Goal: Find contact information: Find contact information

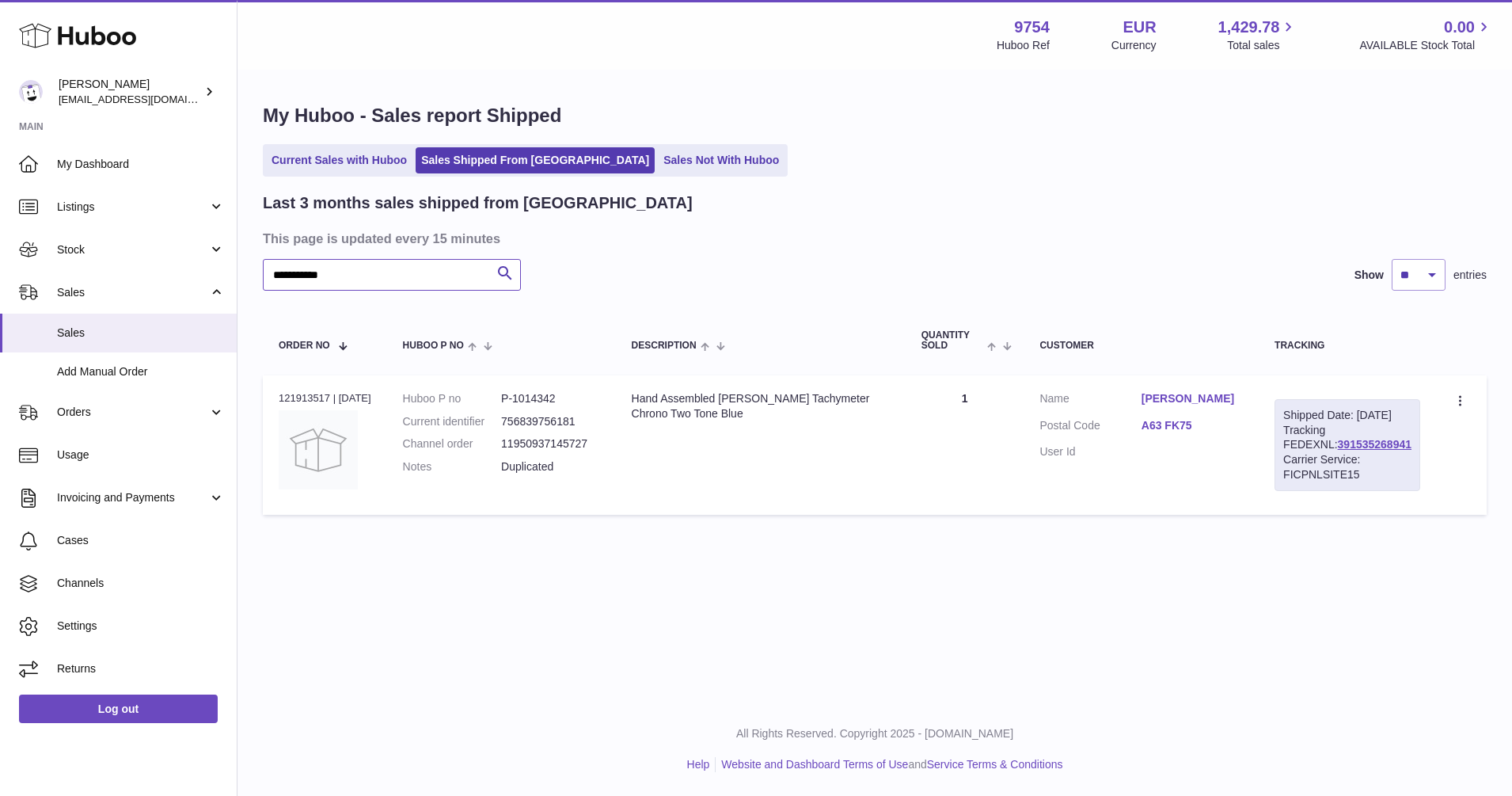
click at [347, 274] on input "**********" at bounding box center [391, 274] width 258 height 32
drag, startPoint x: 328, startPoint y: 278, endPoint x: 201, endPoint y: 278, distance: 127.0
click at [201, 278] on div "**********" at bounding box center [756, 398] width 1512 height 796
paste input "text"
type input "**********"
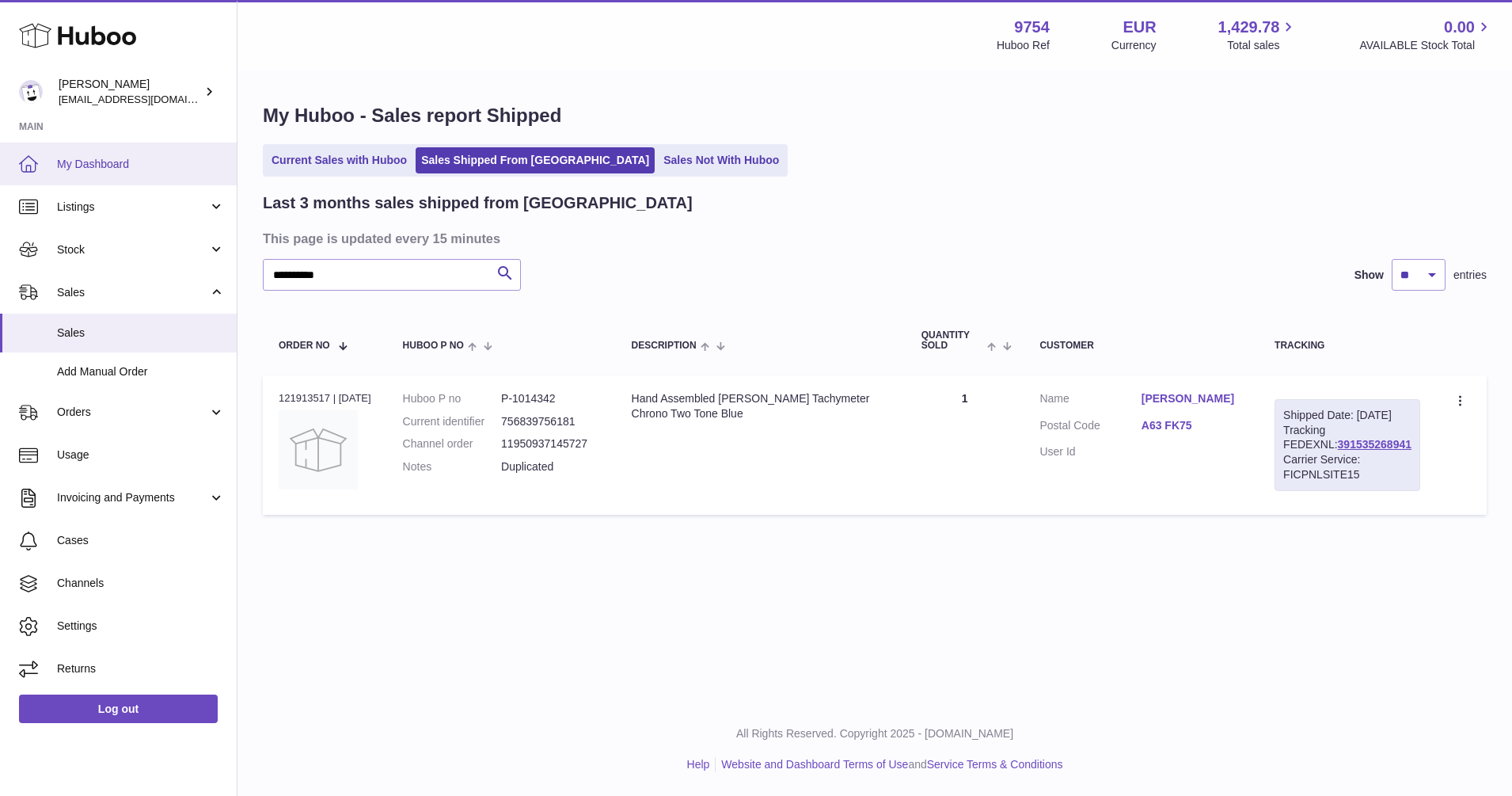
click at [87, 160] on span "My Dashboard" at bounding box center [141, 164] width 168 height 16
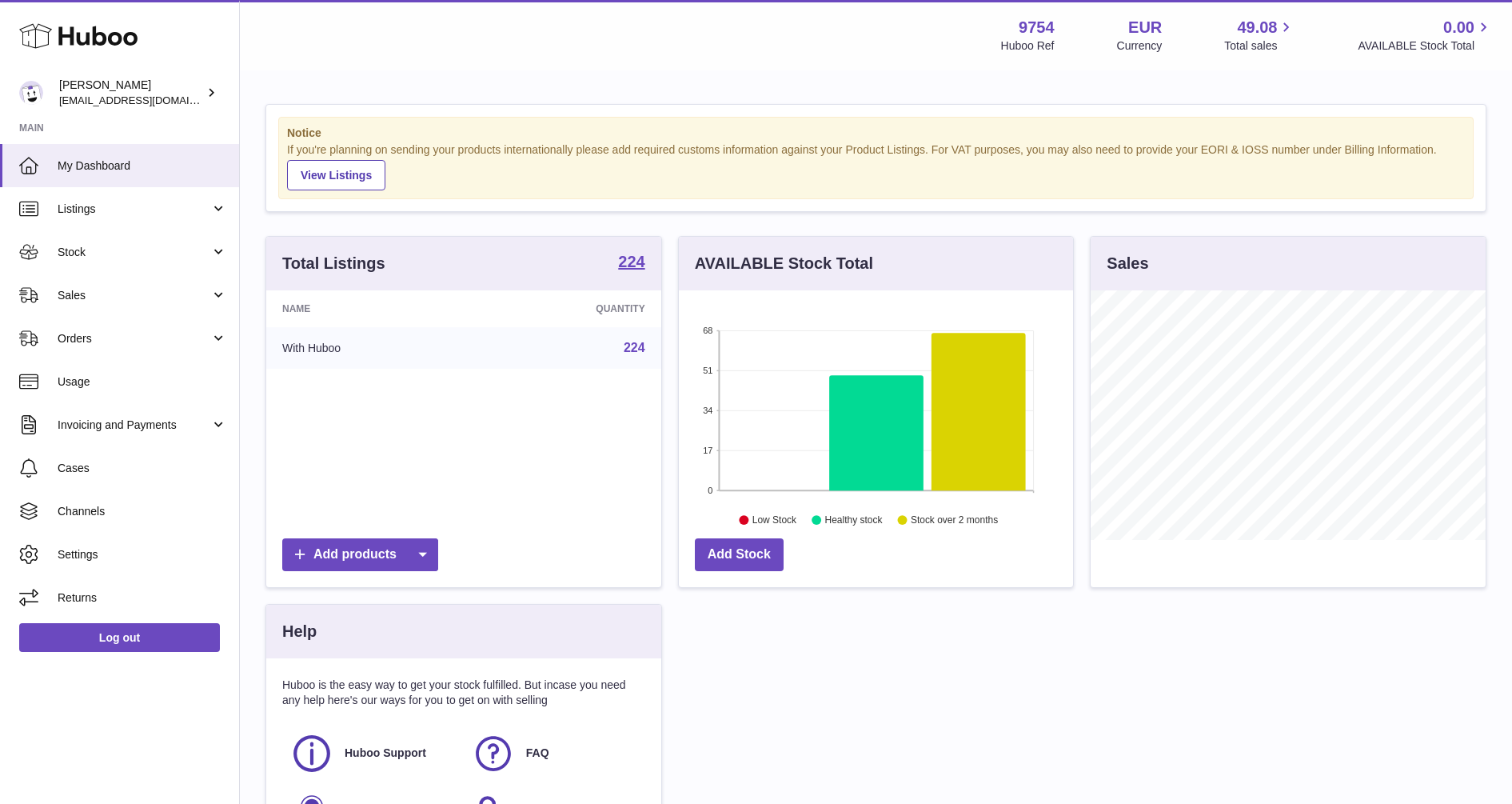
scroll to position [250, 394]
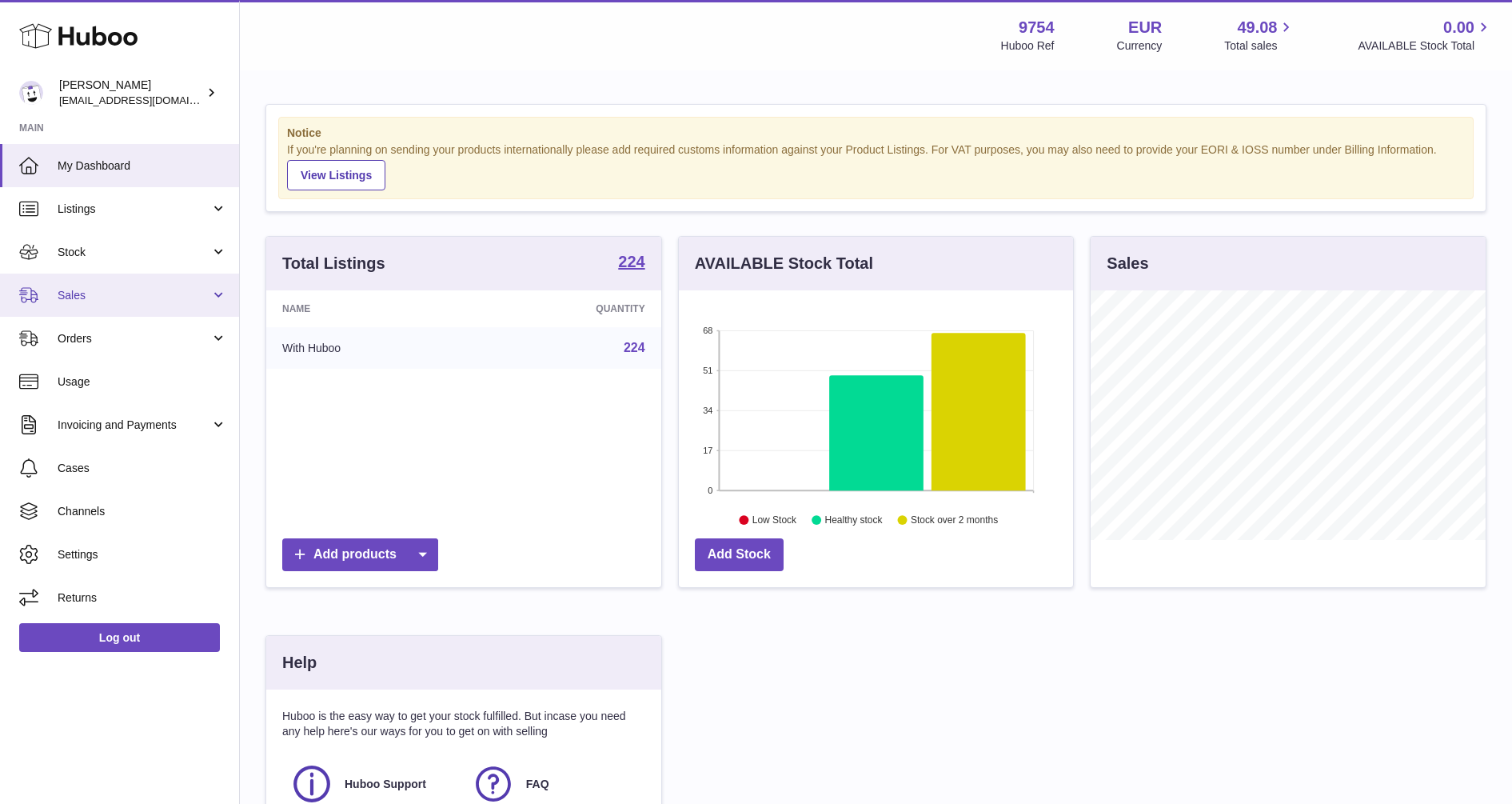
click at [85, 286] on link "Sales" at bounding box center [120, 295] width 239 height 43
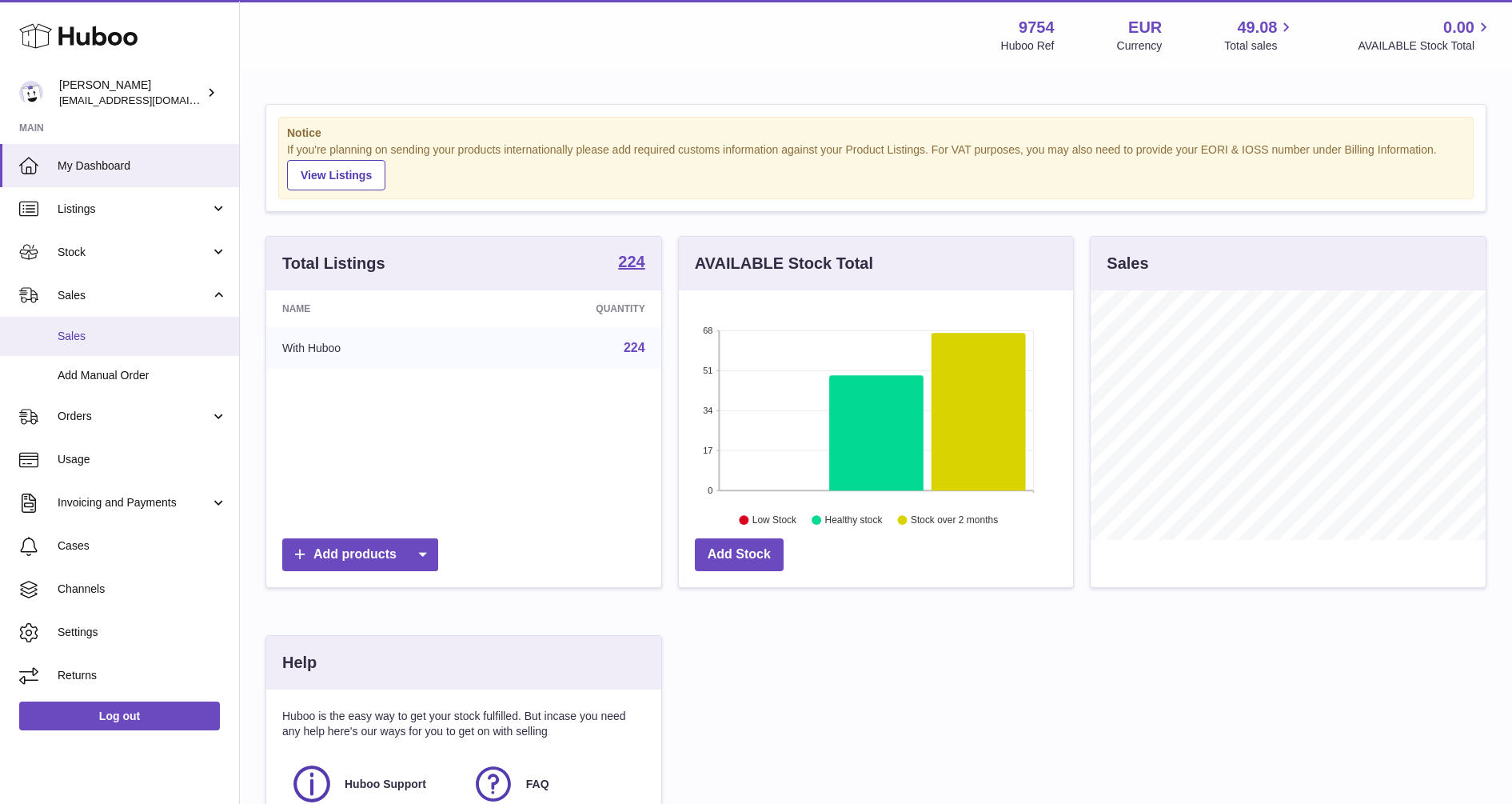
click at [87, 329] on span "Sales" at bounding box center [143, 336] width 169 height 16
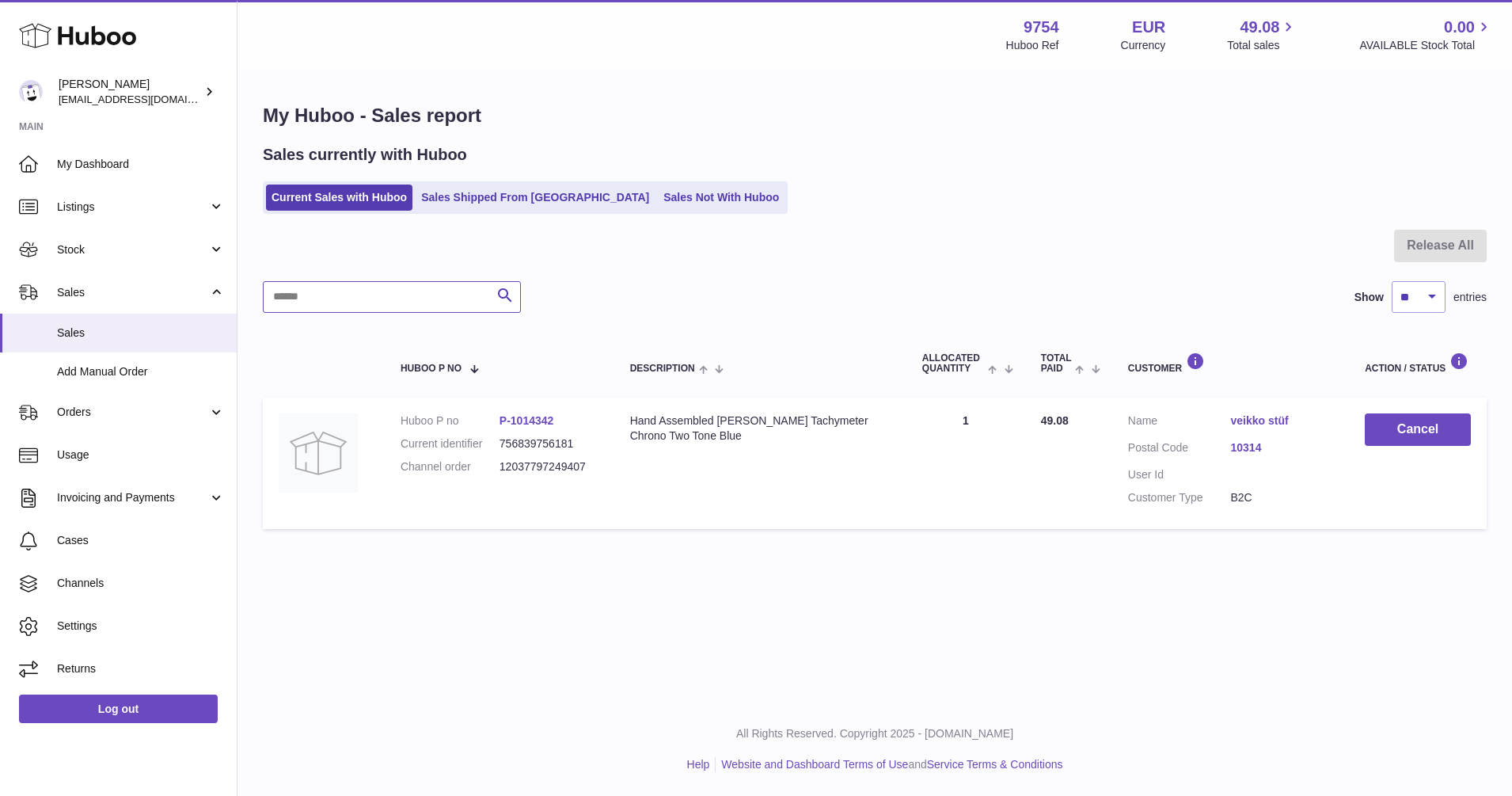
click at [397, 303] on input "text" at bounding box center [391, 296] width 258 height 32
paste input "**********"
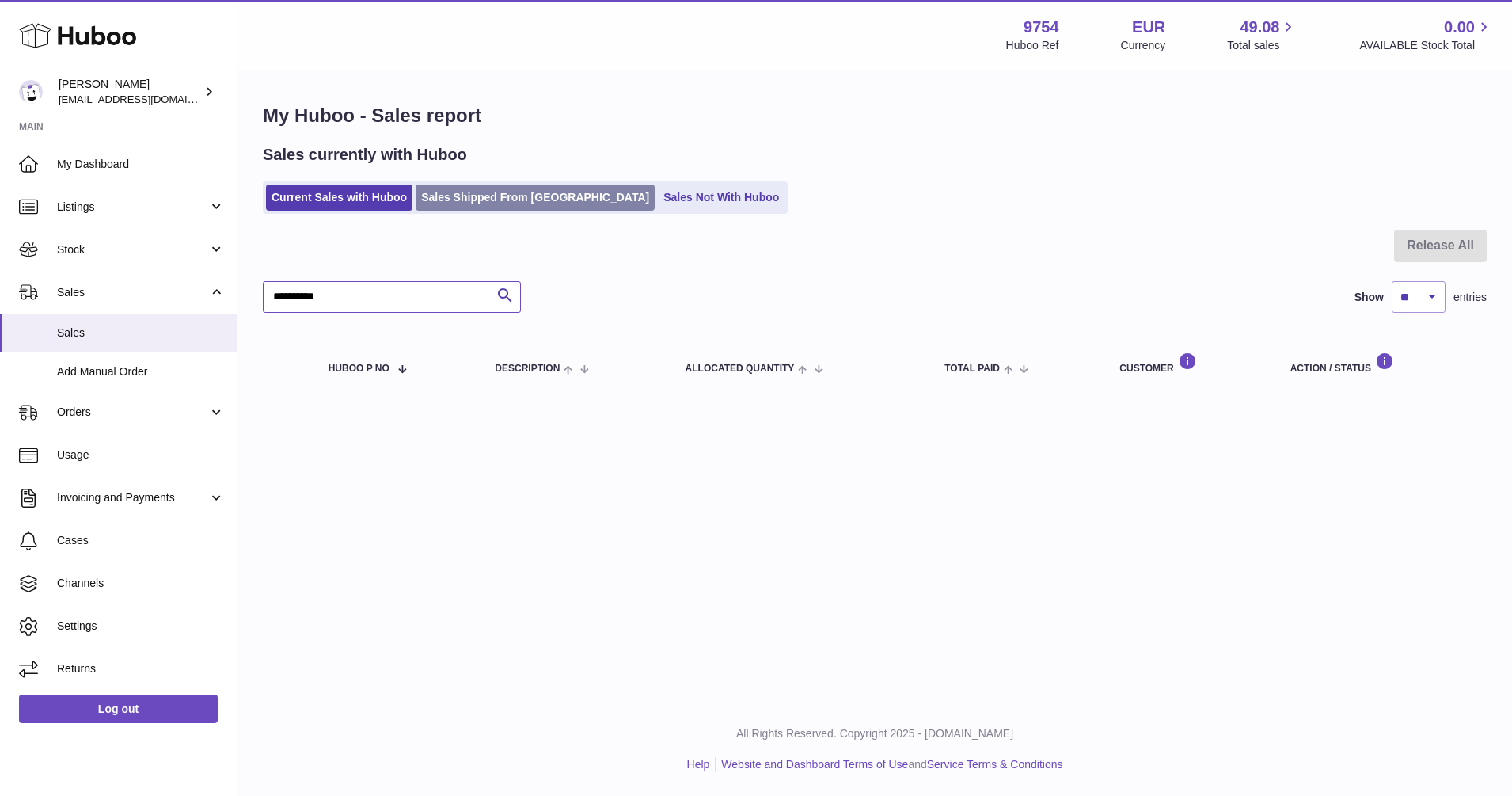
type input "**********"
click at [525, 202] on link "Sales Shipped From Huboo" at bounding box center [535, 197] width 239 height 26
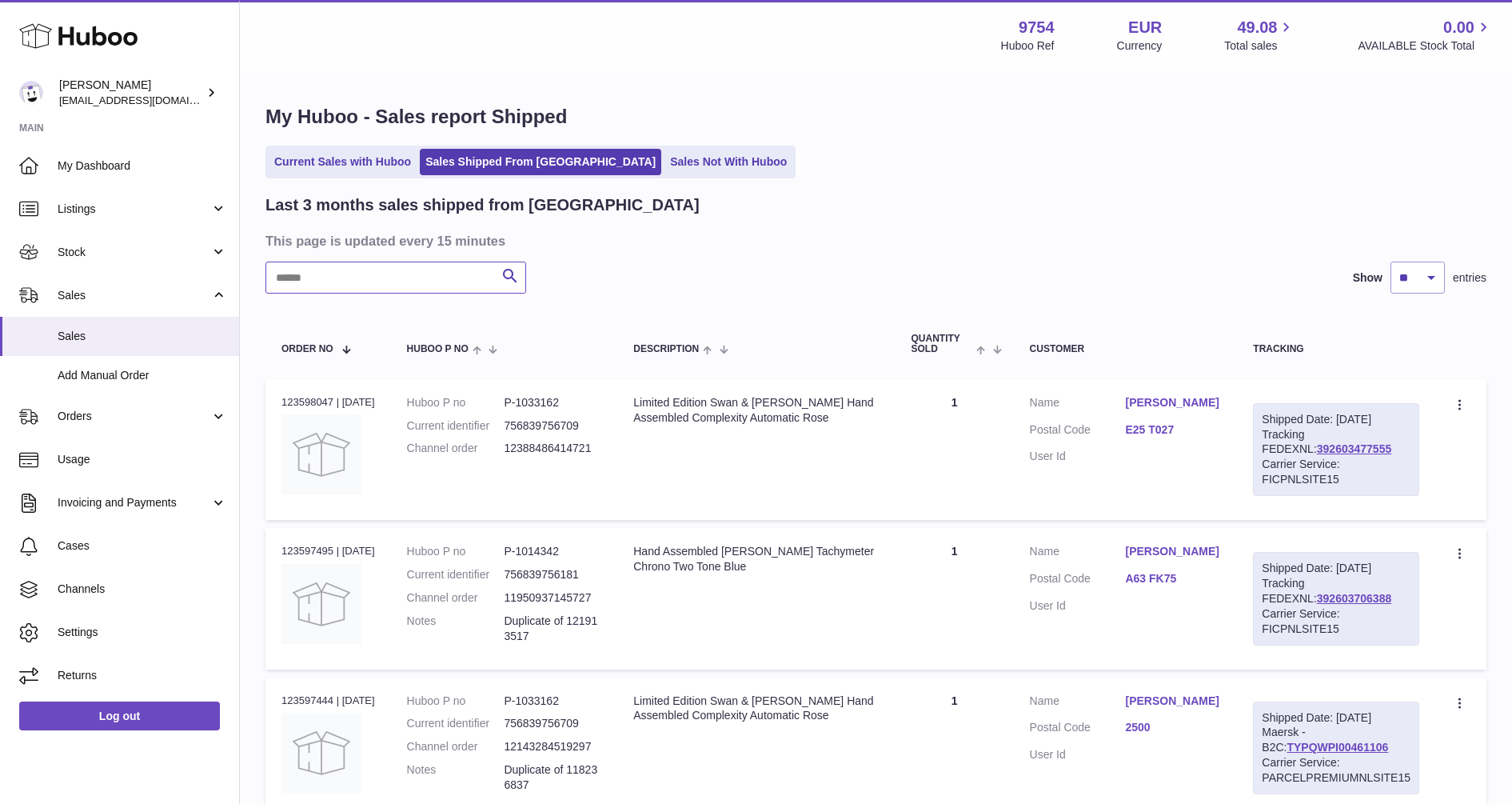
click at [407, 274] on input "text" at bounding box center [395, 277] width 261 height 32
paste input "**********"
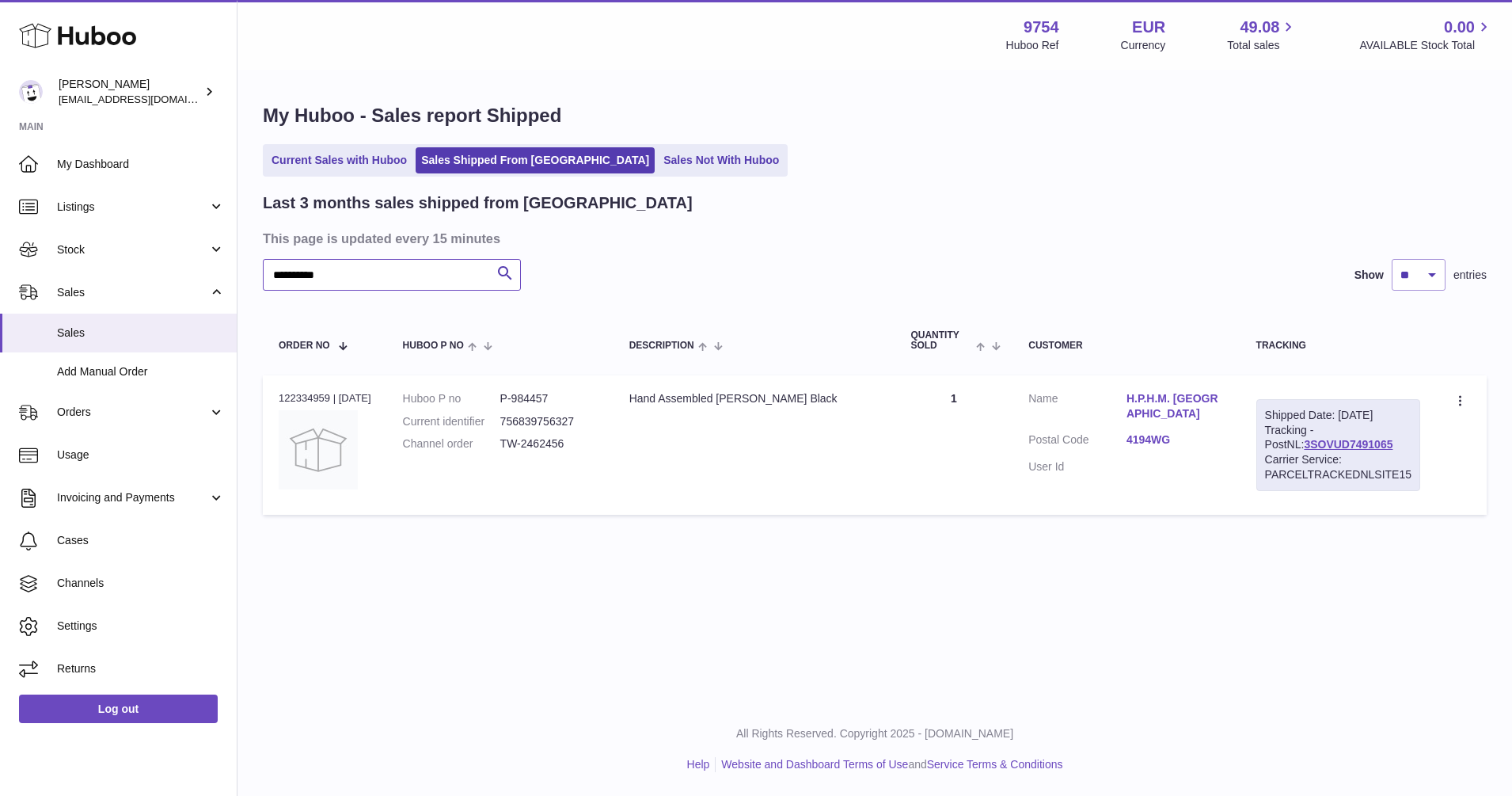
type input "**********"
click at [1203, 397] on link "H.P.H.M. Oostrom" at bounding box center [1176, 406] width 98 height 30
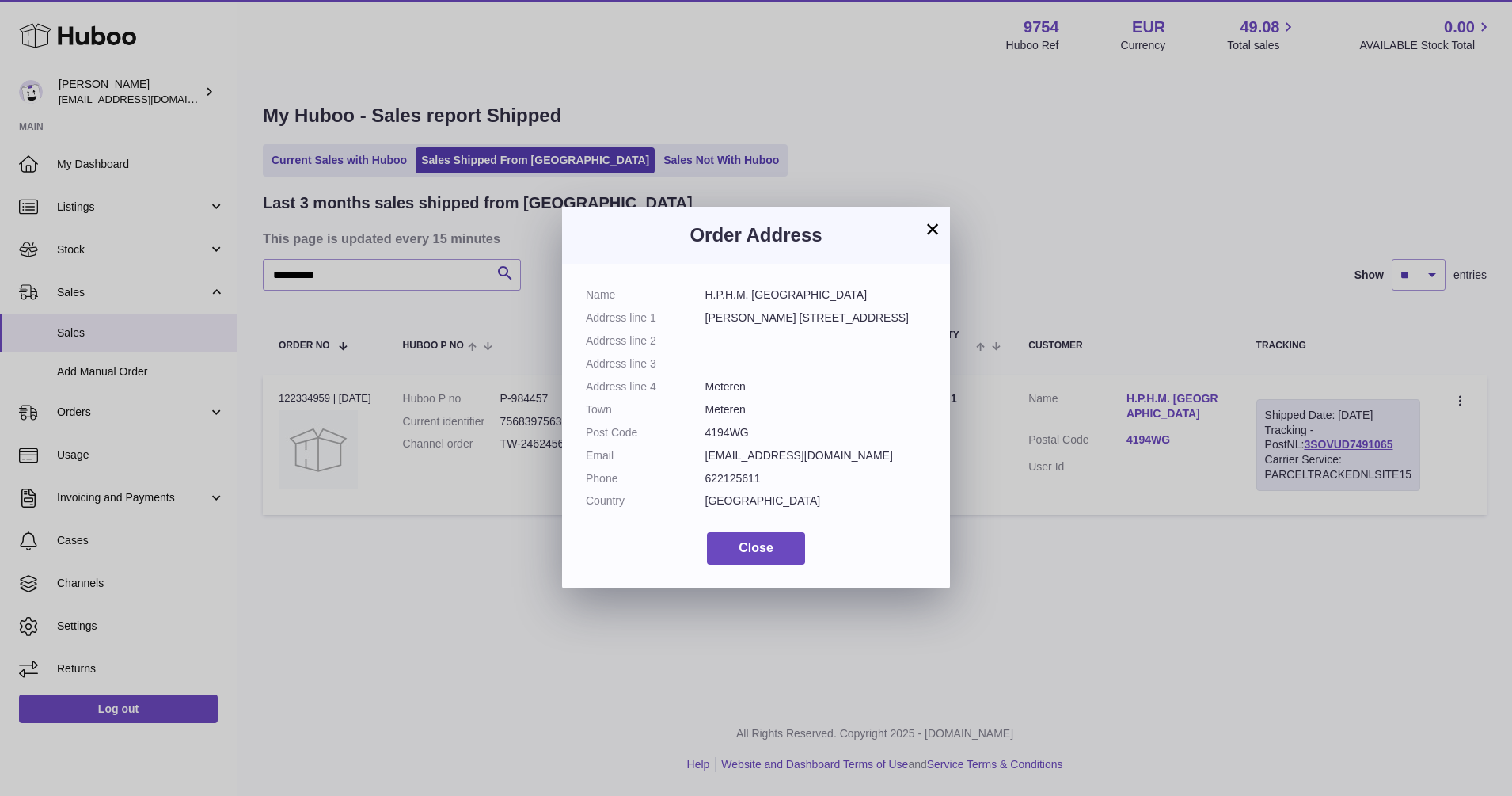
drag, startPoint x: 807, startPoint y: 286, endPoint x: 688, endPoint y: 296, distance: 119.4
click at [688, 296] on div "Name H.P.H.M. Oostrom Address line 1 J.H. Derksenstraat 33 Address line 2 Addre…" at bounding box center [756, 426] width 388 height 325
copy dl "H.P.H.M. Oostrom"
drag, startPoint x: 754, startPoint y: 387, endPoint x: 705, endPoint y: 388, distance: 49.0
click at [705, 388] on dd "Meteren" at bounding box center [816, 387] width 221 height 16
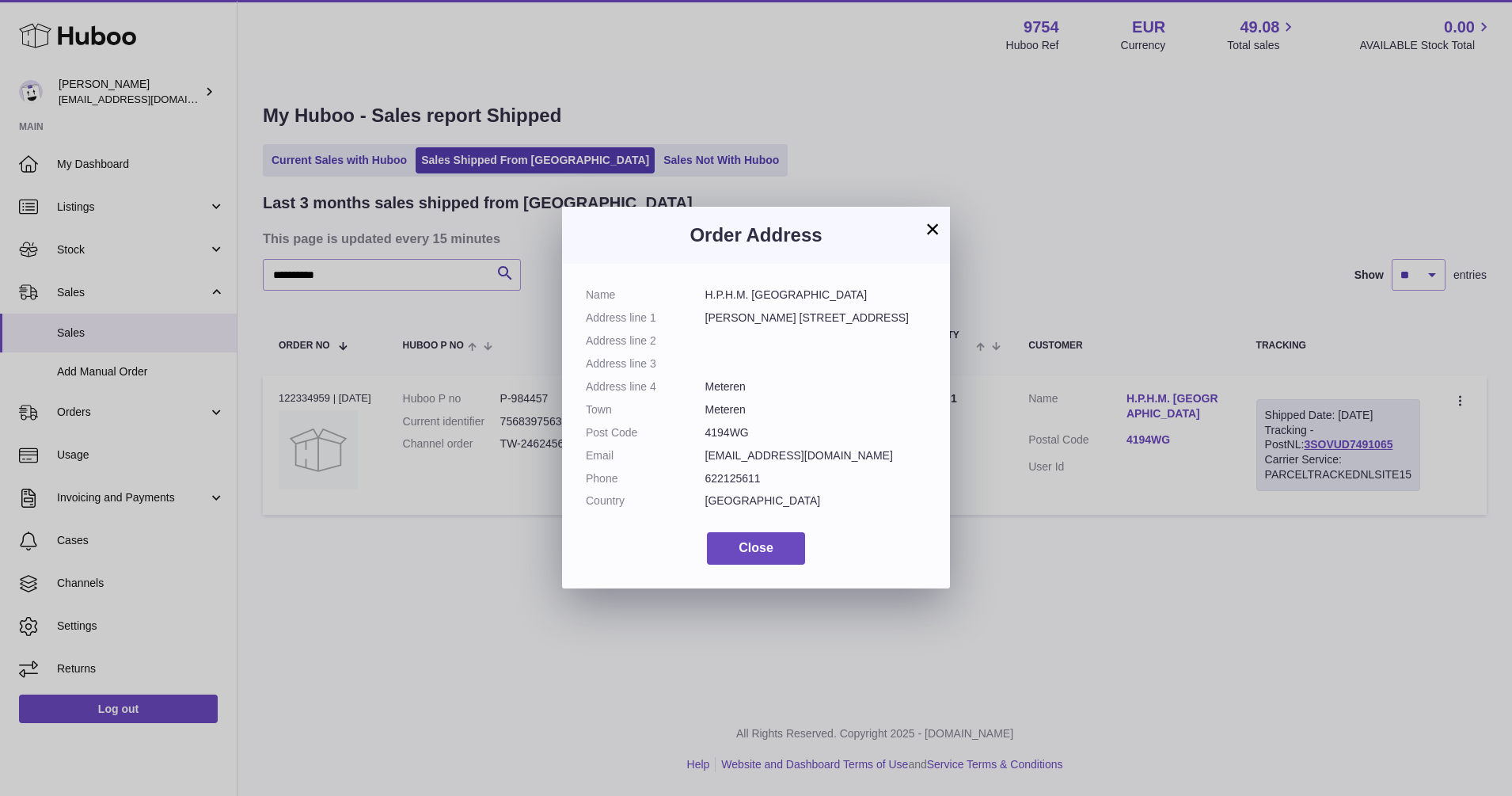
copy dd "Meteren"
drag, startPoint x: 729, startPoint y: 326, endPoint x: 696, endPoint y: 321, distance: 33.4
click at [696, 321] on dl "Name H.P.H.M. Oostrom Address line 1 J.H. Derksenstraat 33 Address line 2 Addre…" at bounding box center [756, 401] width 340 height 229
copy dl "J.H. Derksenstraat 33"
drag, startPoint x: 740, startPoint y: 432, endPoint x: 707, endPoint y: 432, distance: 33.0
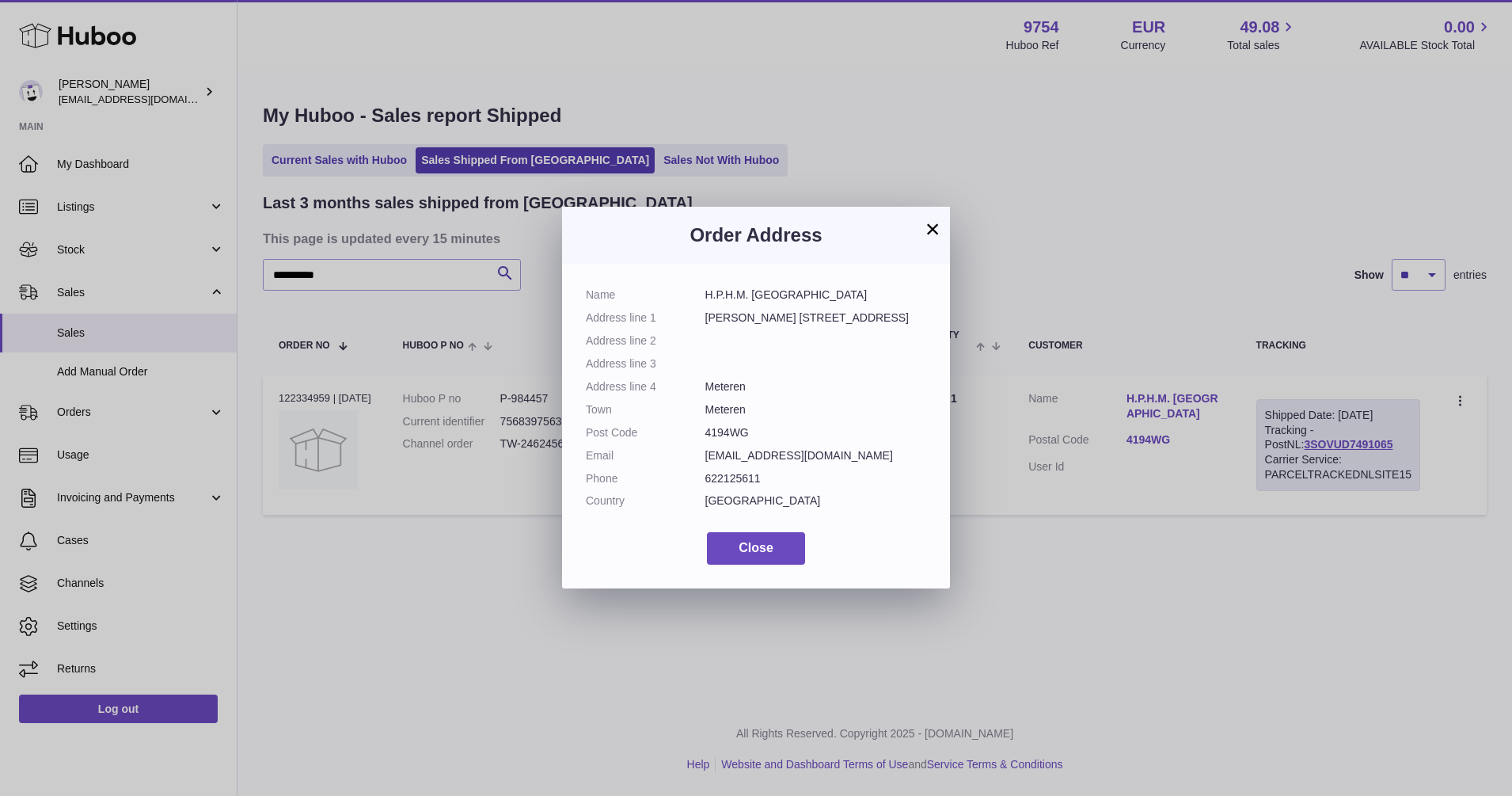
click at [707, 432] on dd "4194WG" at bounding box center [816, 432] width 221 height 16
copy dd "4194WG"
drag, startPoint x: 858, startPoint y: 455, endPoint x: 696, endPoint y: 449, distance: 162.1
click at [696, 449] on dl "Name H.P.H.M. Oostrom Address line 1 J.H. Derksenstraat 33 Address line 2 Addre…" at bounding box center [756, 401] width 340 height 229
copy dl "dickvanoostrom@gmail.com"
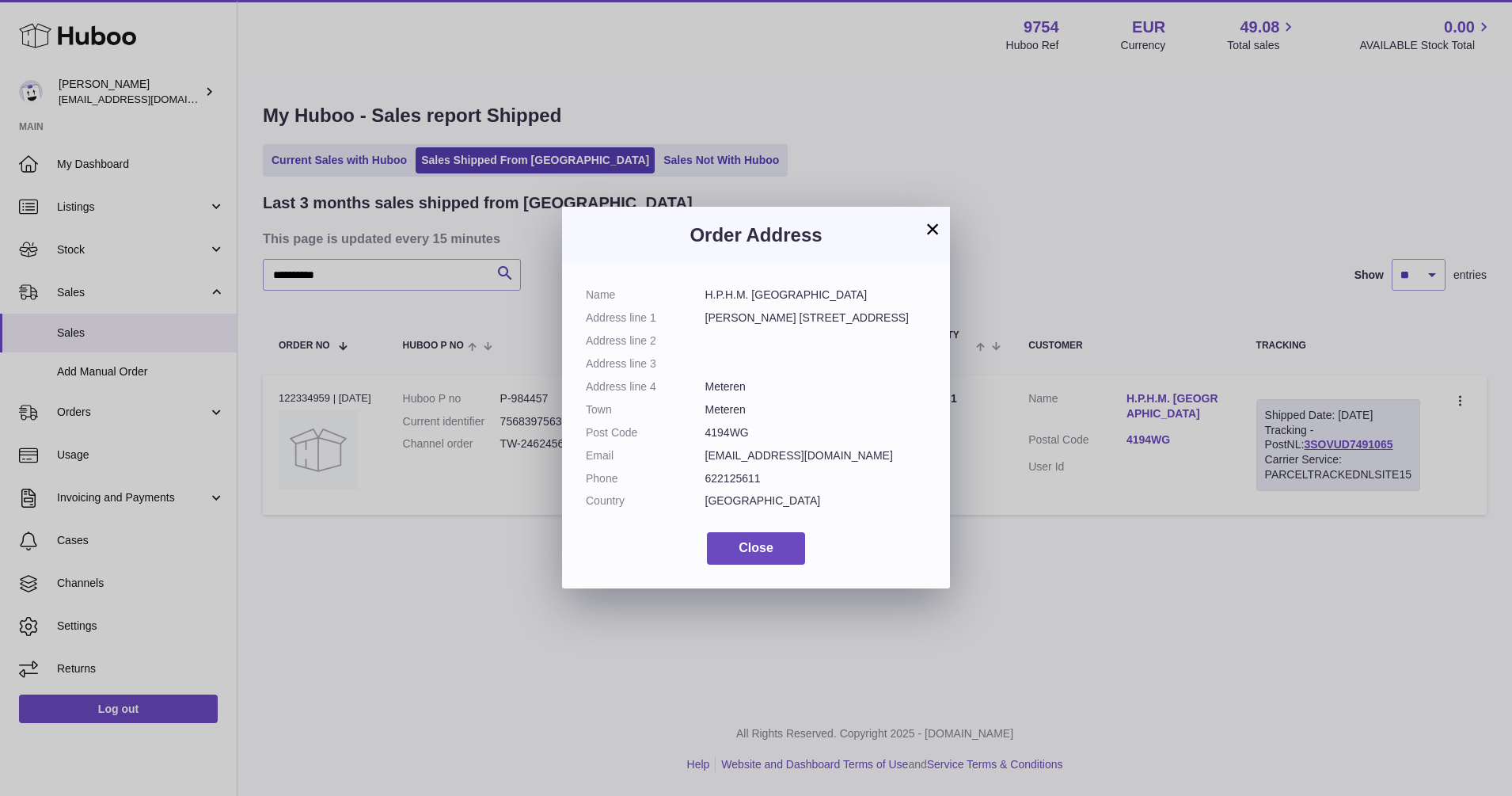
drag, startPoint x: 767, startPoint y: 481, endPoint x: 707, endPoint y: 480, distance: 60.0
click at [707, 480] on dd "622125611" at bounding box center [816, 479] width 221 height 16
copy dd "622125611"
click at [931, 231] on button "×" at bounding box center [932, 229] width 19 height 19
